Goal: Find specific page/section: Find specific page/section

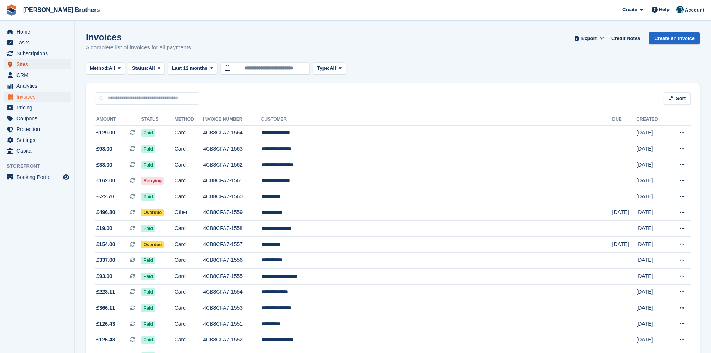
click at [22, 65] on span "Sites" at bounding box center [38, 64] width 45 height 10
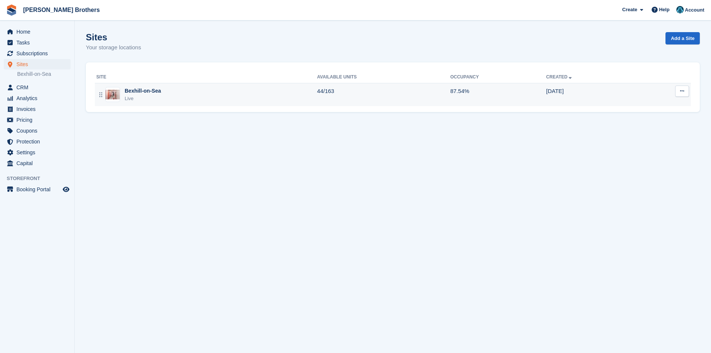
click at [133, 89] on div "Bexhill-on-Sea" at bounding box center [143, 91] width 36 height 8
